Goal: Transaction & Acquisition: Download file/media

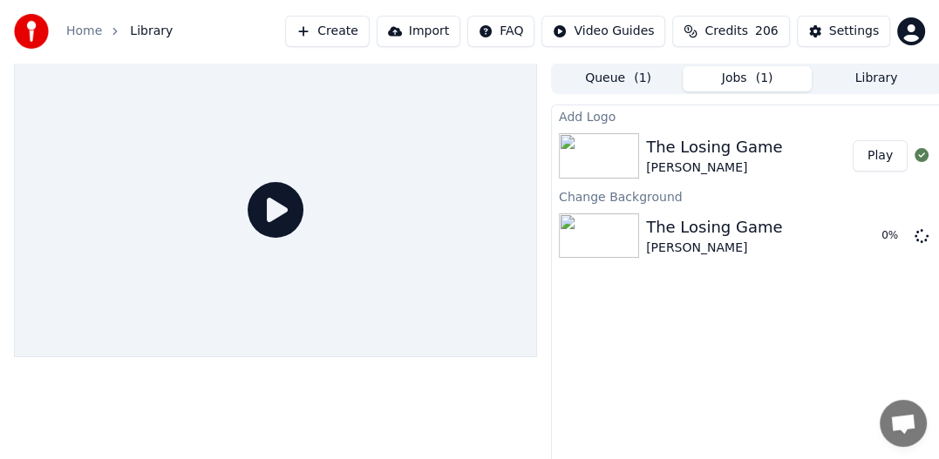
scroll to position [405, 0]
click at [784, 228] on div "The Losing Game [PERSON_NAME]" at bounding box center [746, 236] width 201 height 42
click at [922, 237] on icon at bounding box center [922, 235] width 14 height 14
click at [899, 237] on icon at bounding box center [901, 236] width 14 height 14
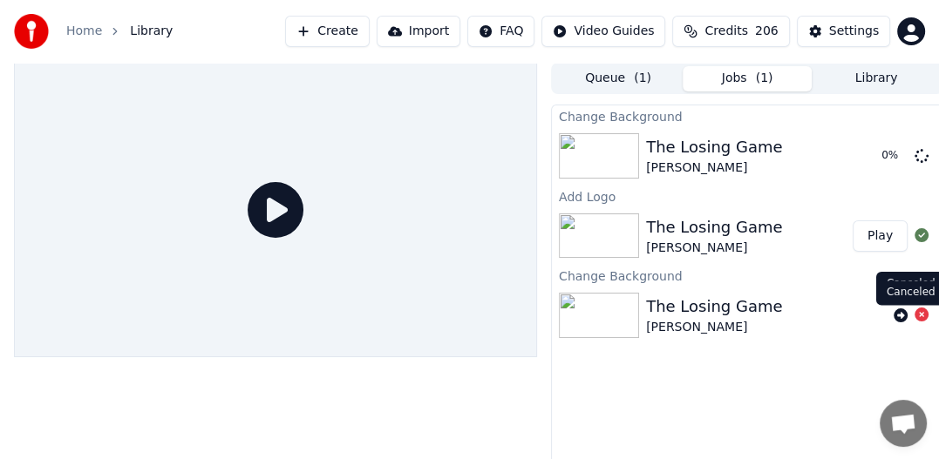
click at [924, 314] on icon at bounding box center [922, 315] width 14 height 14
click at [738, 240] on div "[PERSON_NAME]" at bounding box center [714, 248] width 136 height 17
click at [875, 239] on button "Play" at bounding box center [880, 236] width 55 height 31
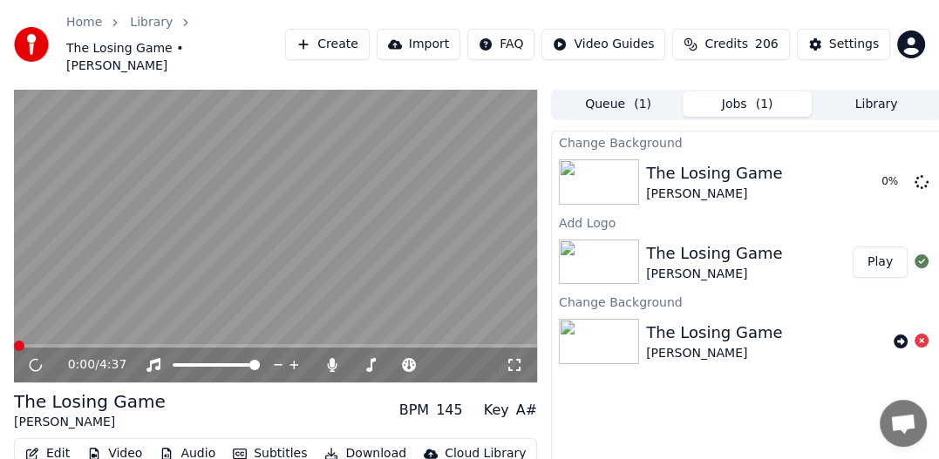
click at [774, 384] on div "Change Background The Losing Game [PERSON_NAME] 0 % Add Logo The Losing Game [P…" at bounding box center [747, 326] width 392 height 391
click at [37, 360] on icon at bounding box center [35, 365] width 9 height 10
click at [37, 359] on icon at bounding box center [36, 365] width 10 height 12
click at [133, 341] on span at bounding box center [136, 346] width 10 height 10
click at [185, 322] on video at bounding box center [275, 236] width 523 height 295
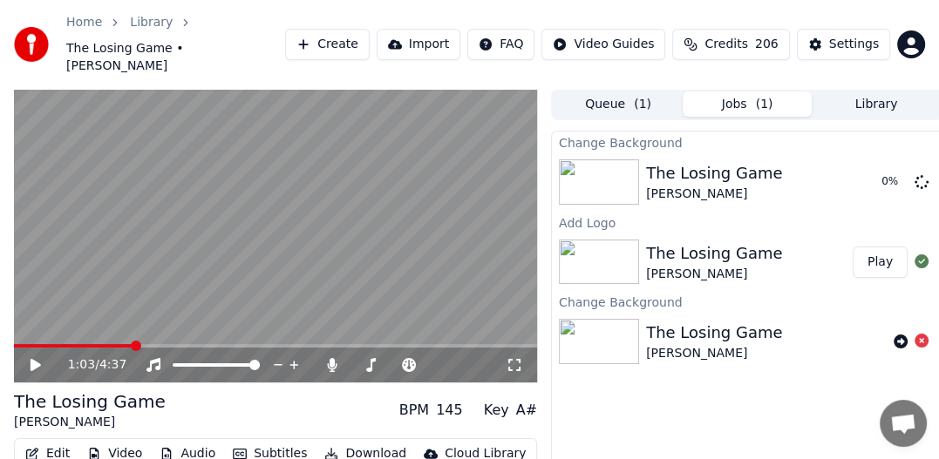
click at [29, 358] on icon at bounding box center [48, 365] width 40 height 14
click at [197, 341] on span at bounding box center [199, 346] width 10 height 10
click at [466, 233] on video at bounding box center [275, 236] width 523 height 295
click at [33, 359] on icon at bounding box center [36, 365] width 10 height 12
click at [268, 223] on video at bounding box center [275, 236] width 523 height 295
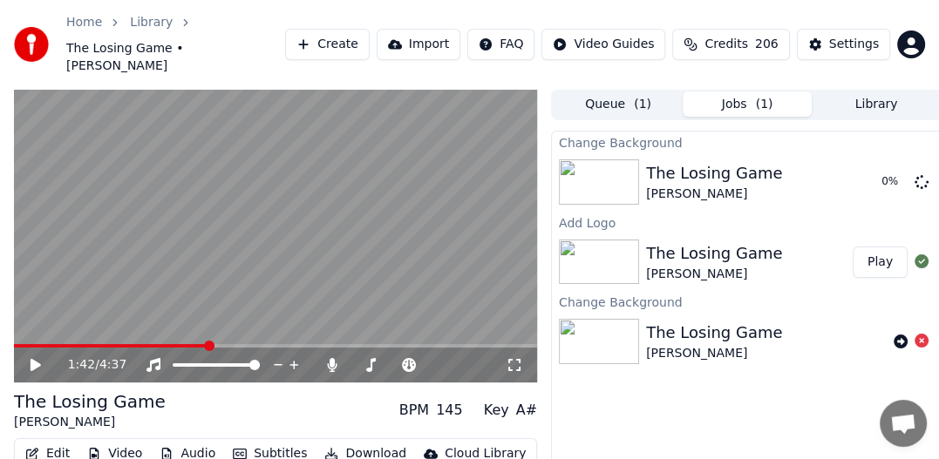
click at [748, 92] on button "Jobs ( 1 )" at bounding box center [747, 104] width 129 height 25
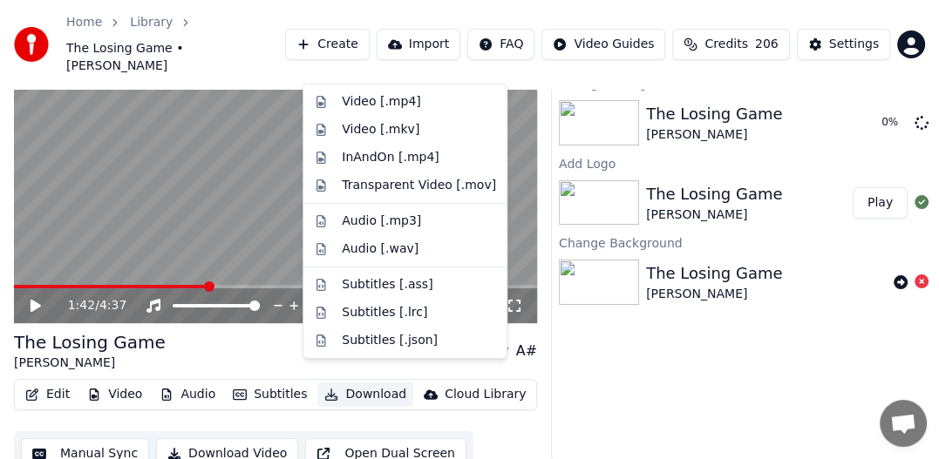
click at [337, 383] on button "Download" at bounding box center [365, 395] width 96 height 24
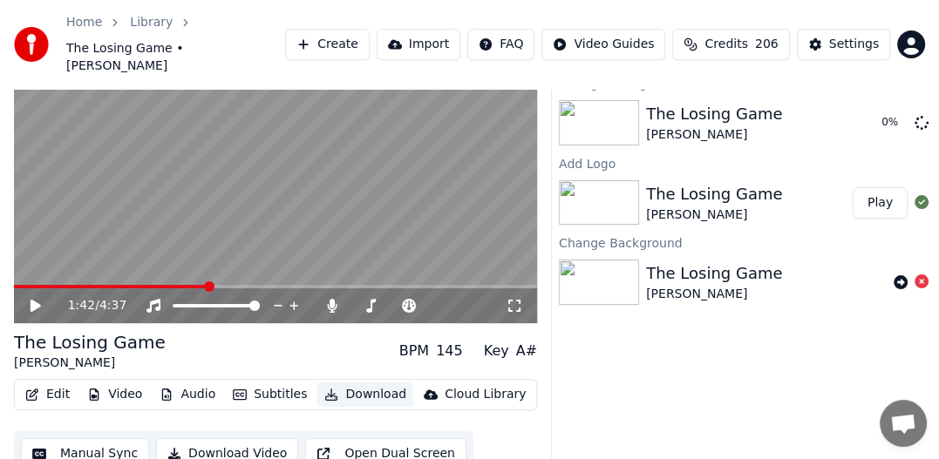
click at [362, 383] on button "Download" at bounding box center [365, 395] width 96 height 24
click at [231, 439] on button "Download Video" at bounding box center [227, 454] width 142 height 31
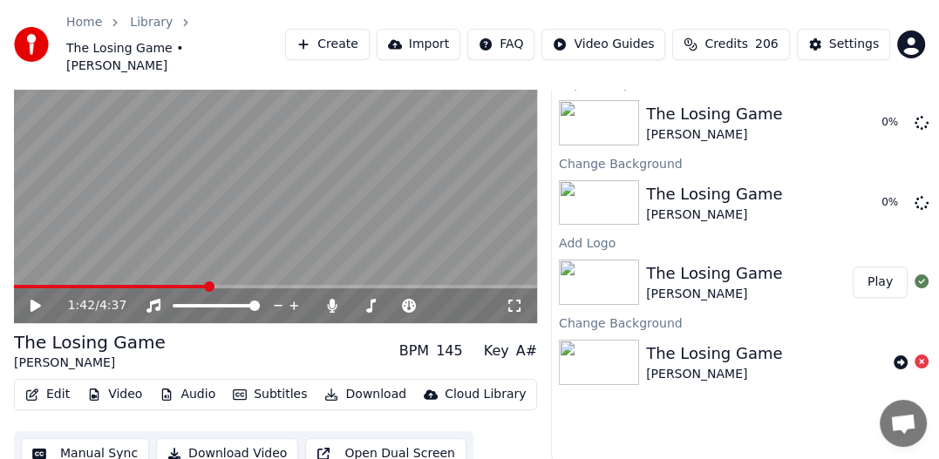
click at [248, 439] on button "Download Video" at bounding box center [227, 454] width 142 height 31
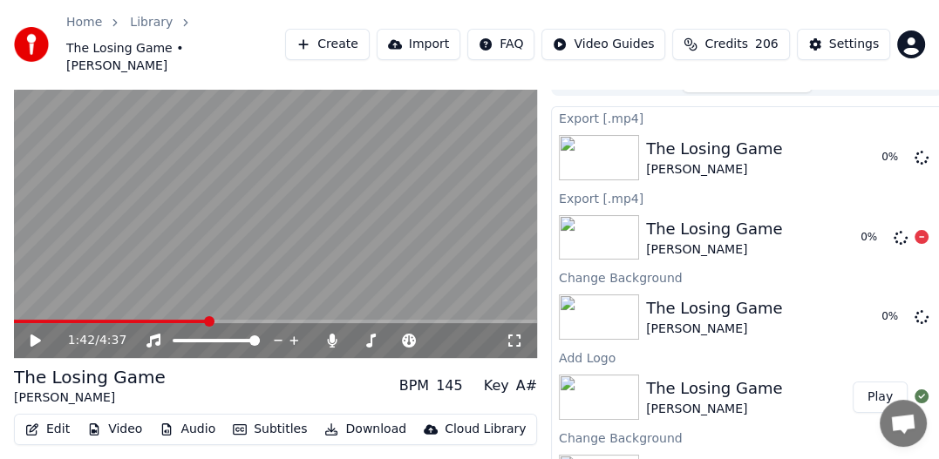
scroll to position [0, 0]
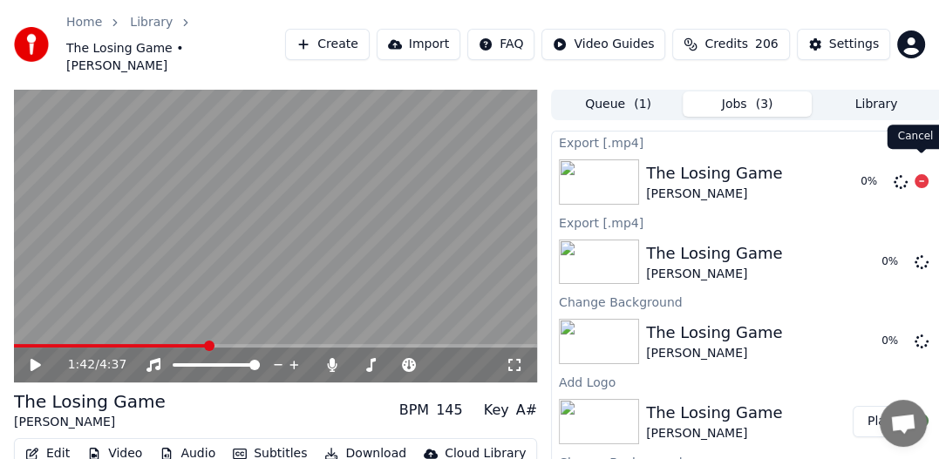
click at [921, 174] on icon at bounding box center [922, 181] width 14 height 14
click at [924, 174] on icon at bounding box center [922, 181] width 14 height 14
click at [749, 92] on button "Jobs ( 2 )" at bounding box center [747, 104] width 129 height 25
